Goal: Task Accomplishment & Management: Manage account settings

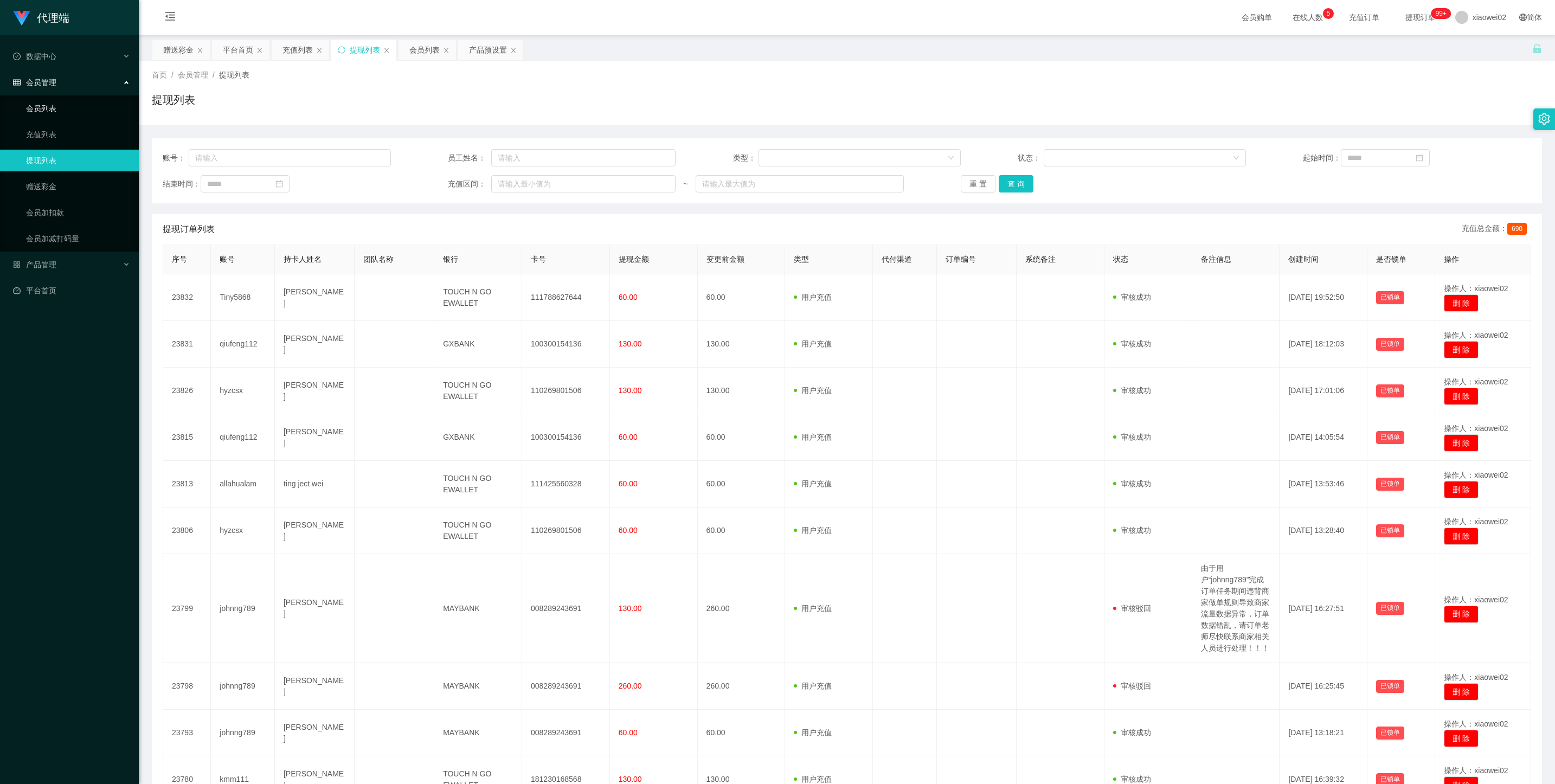
click at [81, 101] on link "会员列表" at bounding box center [78, 109] width 104 height 22
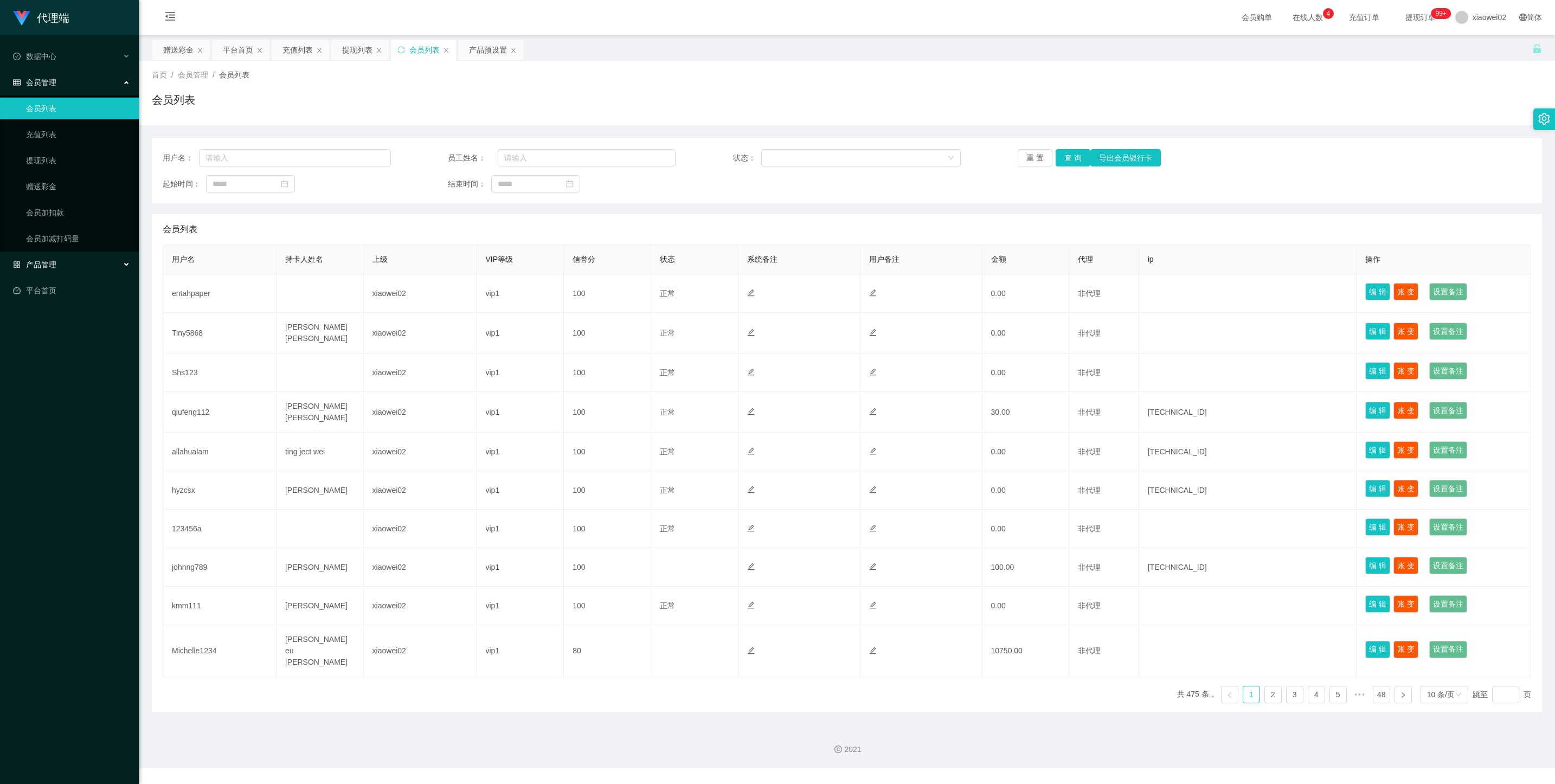
click at [63, 257] on div "产品管理" at bounding box center [69, 264] width 139 height 22
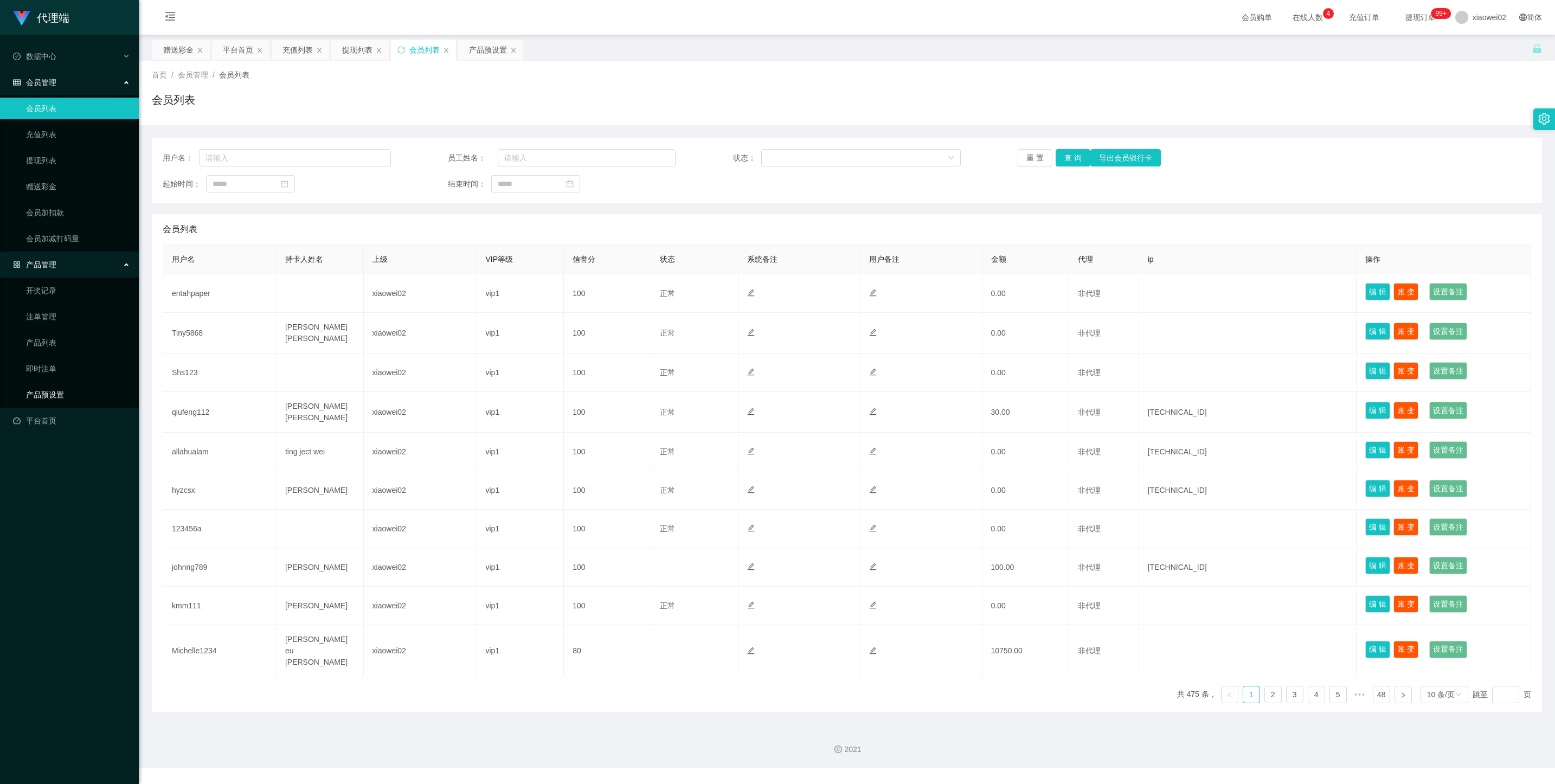
click at [45, 389] on link "产品预设置" at bounding box center [78, 395] width 104 height 22
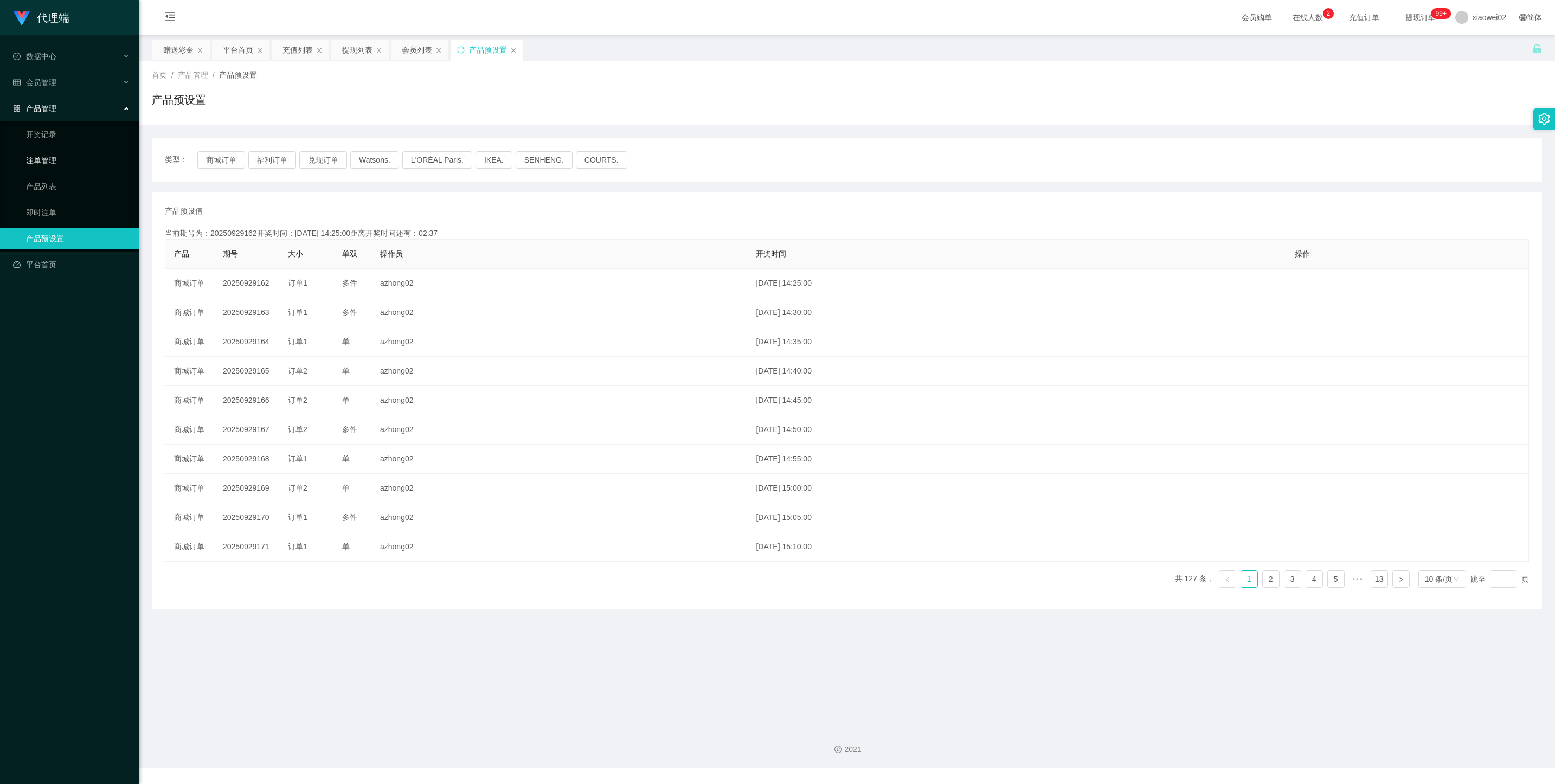
click at [62, 151] on link "注单管理" at bounding box center [78, 161] width 104 height 22
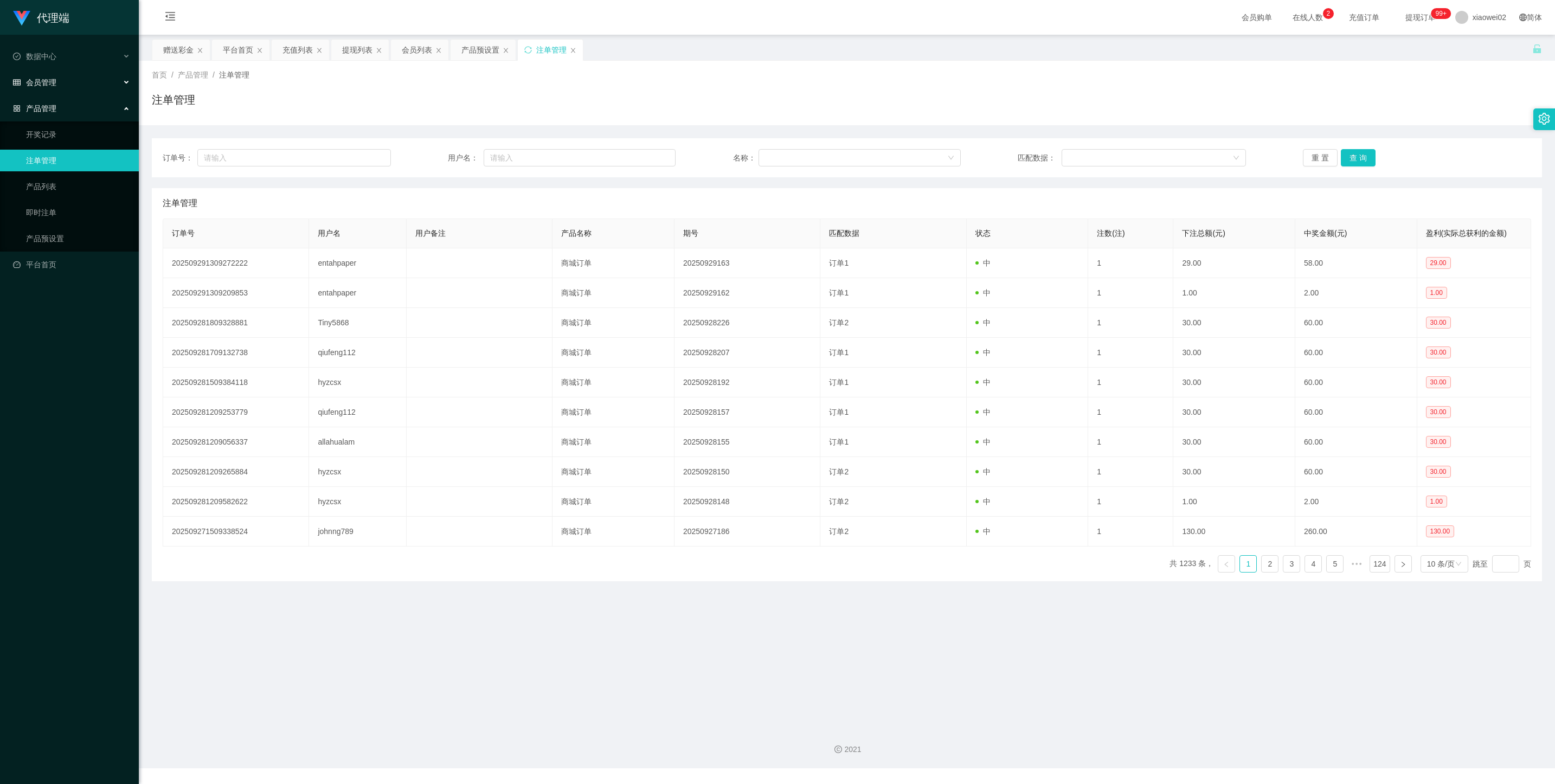
click at [49, 78] on span "会员管理" at bounding box center [35, 82] width 43 height 8
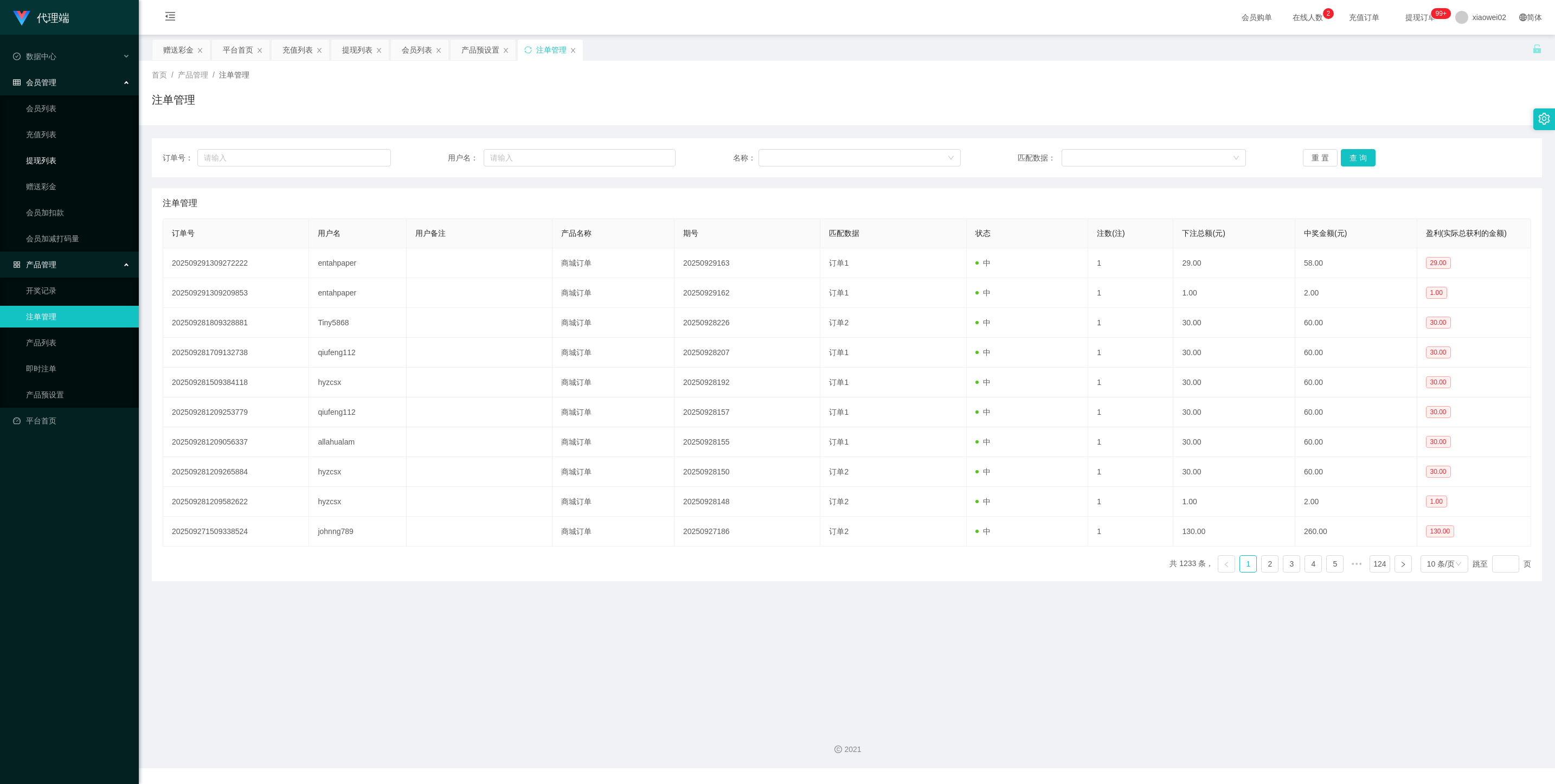
click at [43, 168] on link "提现列表" at bounding box center [78, 161] width 104 height 22
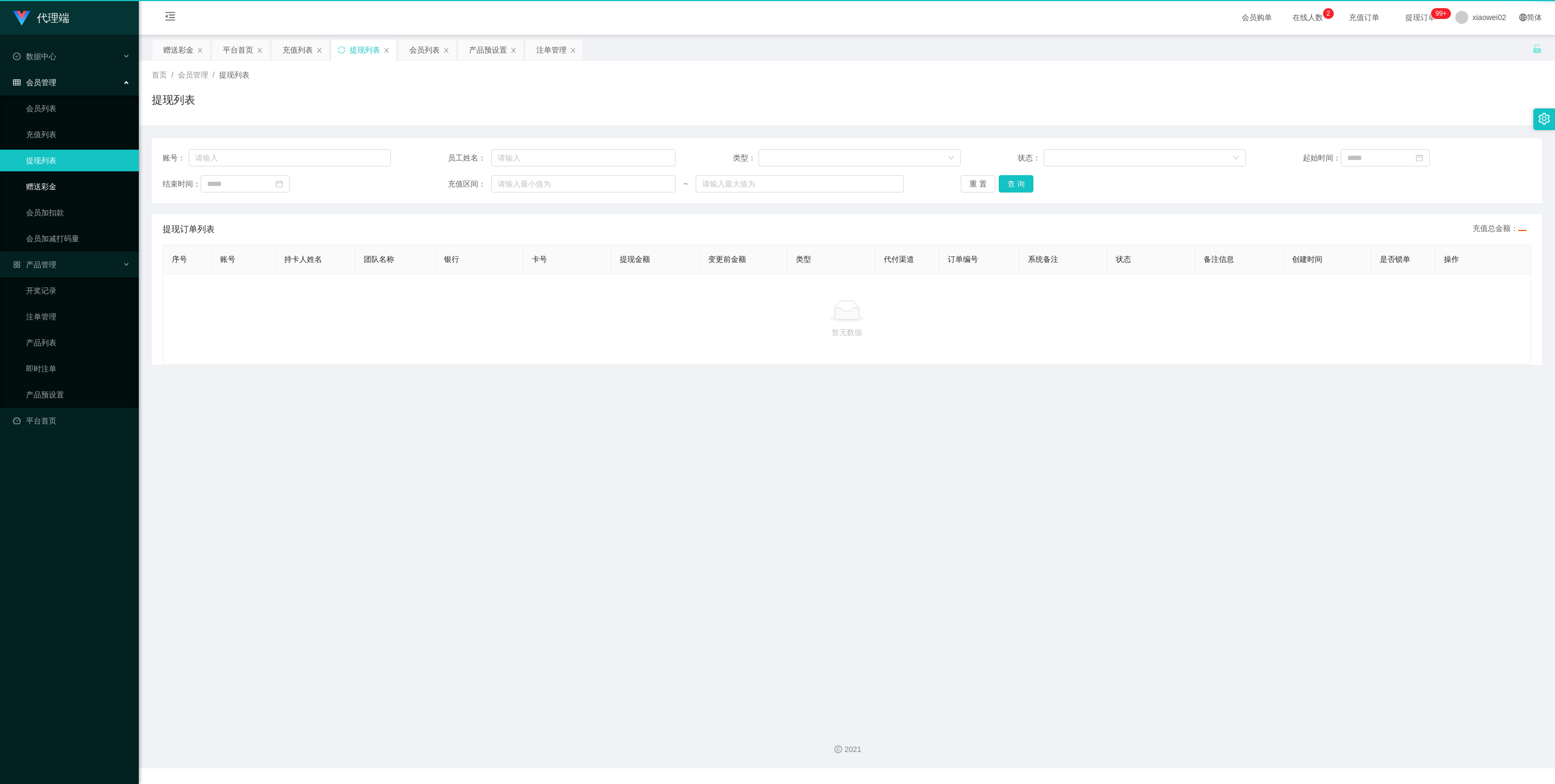
click at [43, 189] on link "赠送彩金" at bounding box center [78, 186] width 104 height 22
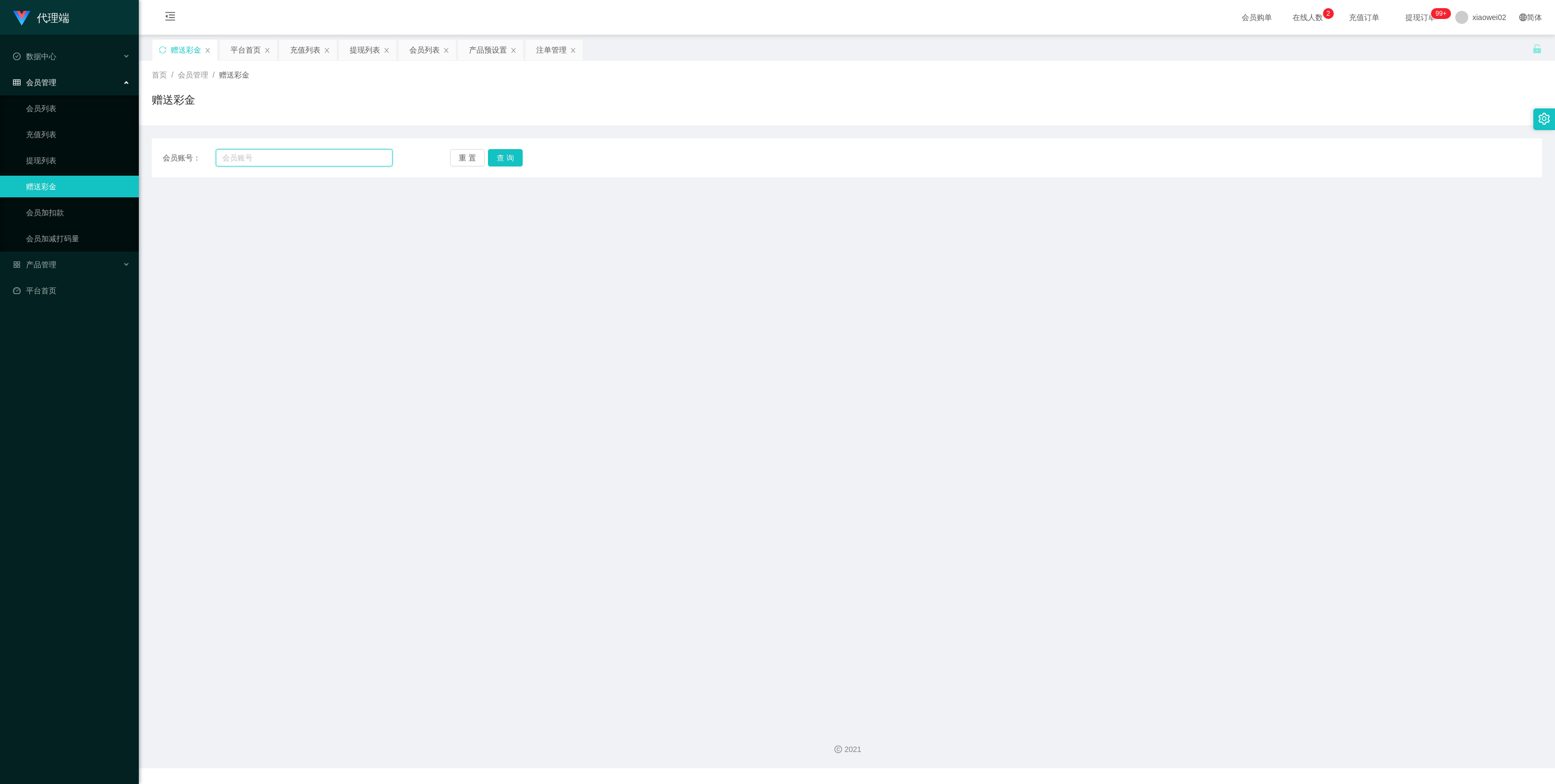
click at [282, 162] on input "text" at bounding box center [304, 158] width 177 height 18
paste input "entahpaper"
type input "entahpaper"
click at [503, 155] on button "查 询" at bounding box center [505, 158] width 34 height 18
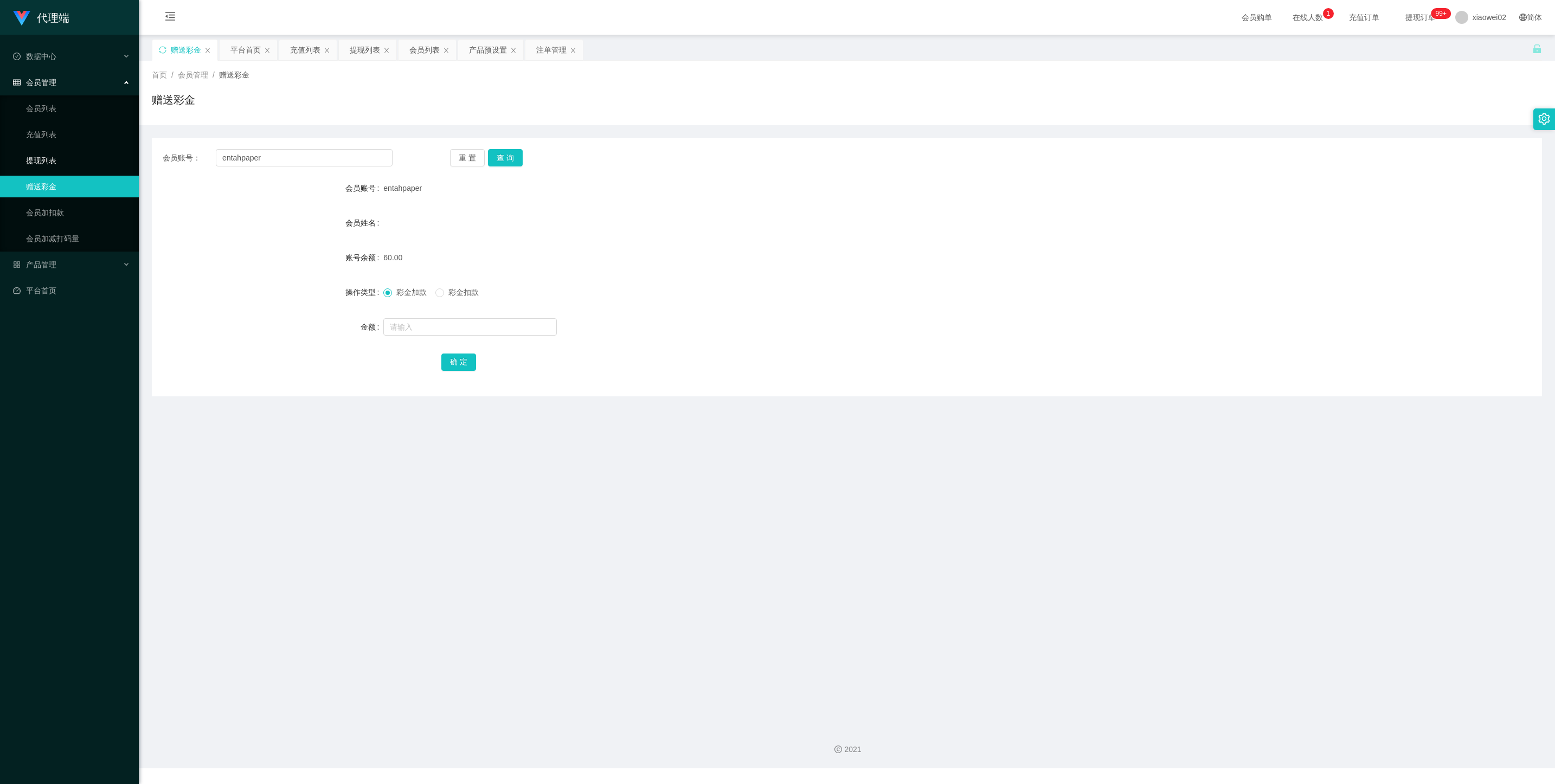
click at [30, 161] on link "提现列表" at bounding box center [78, 161] width 104 height 22
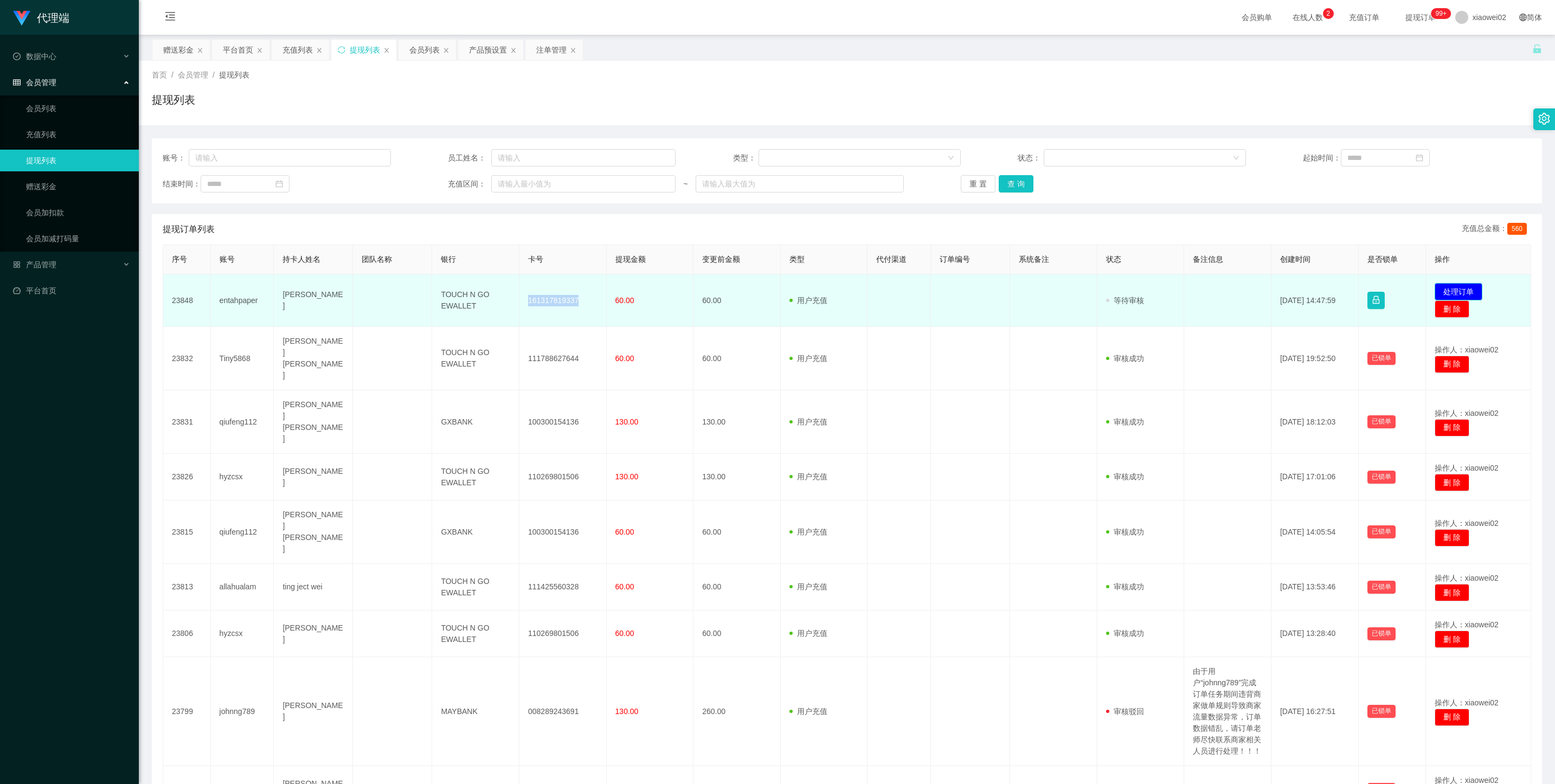
click at [1456, 292] on button "处理订单" at bounding box center [1458, 292] width 48 height 18
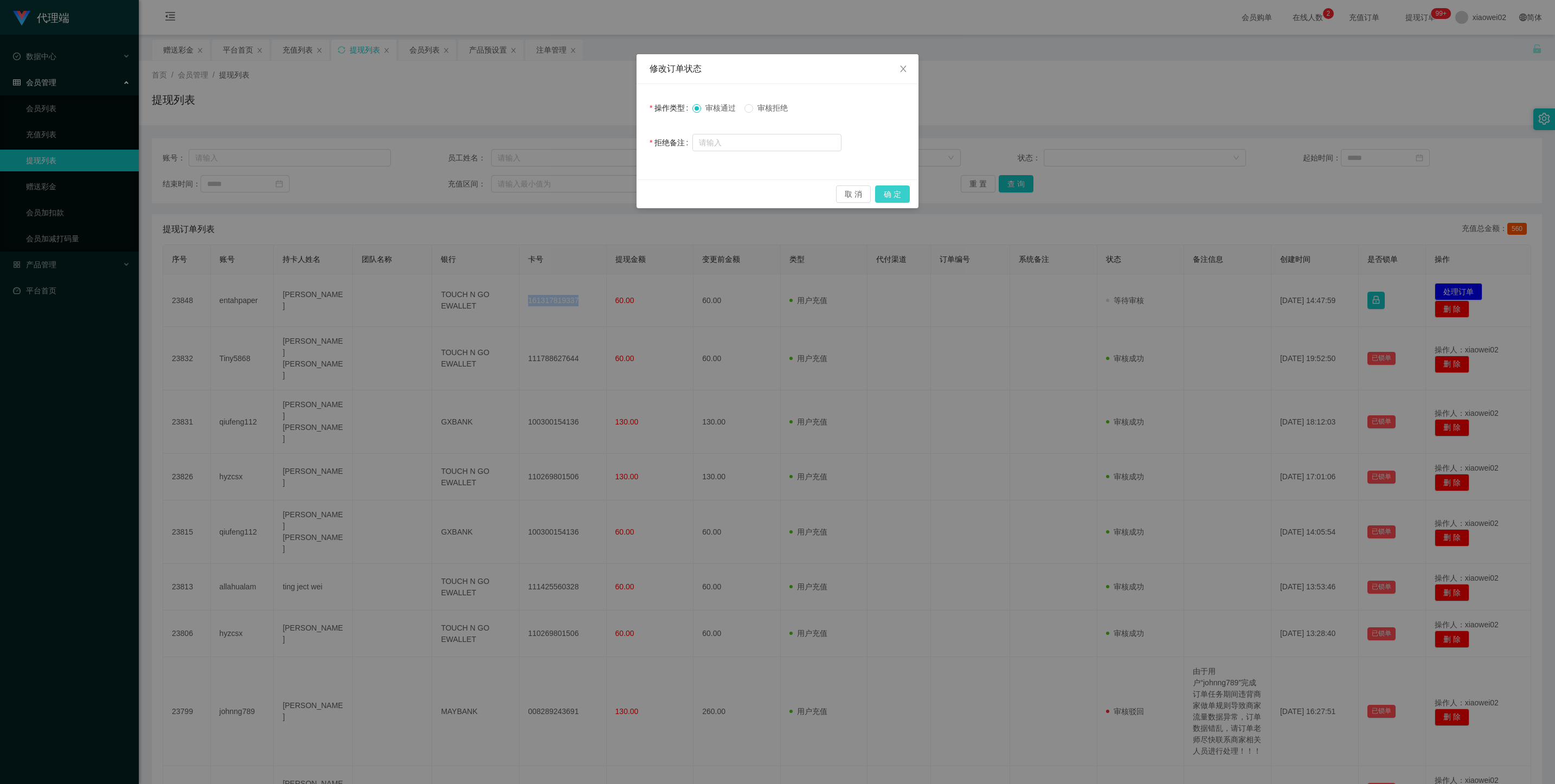
click at [904, 197] on button "确 定" at bounding box center [892, 194] width 34 height 18
